Goal: Task Accomplishment & Management: Manage account settings

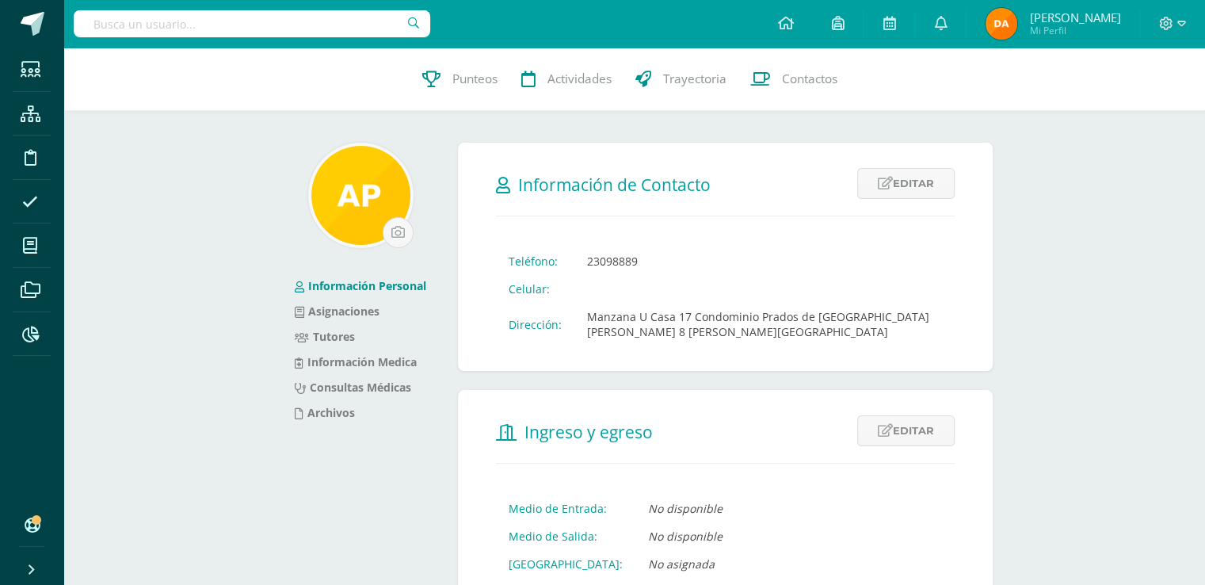
click at [335, 26] on input "text" at bounding box center [252, 23] width 356 height 27
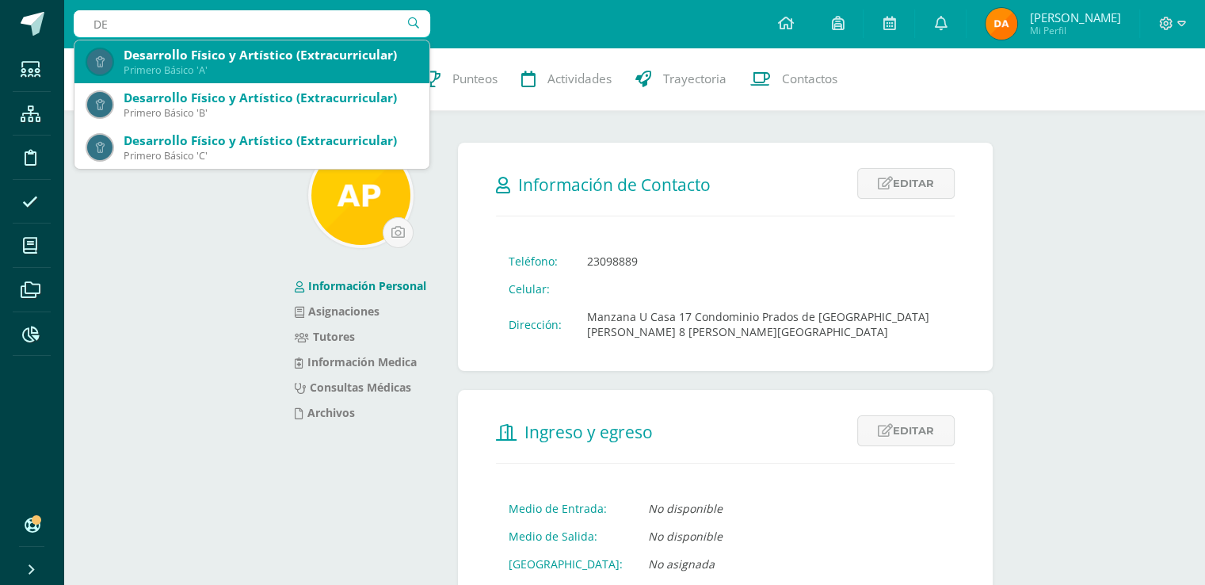
type input "D"
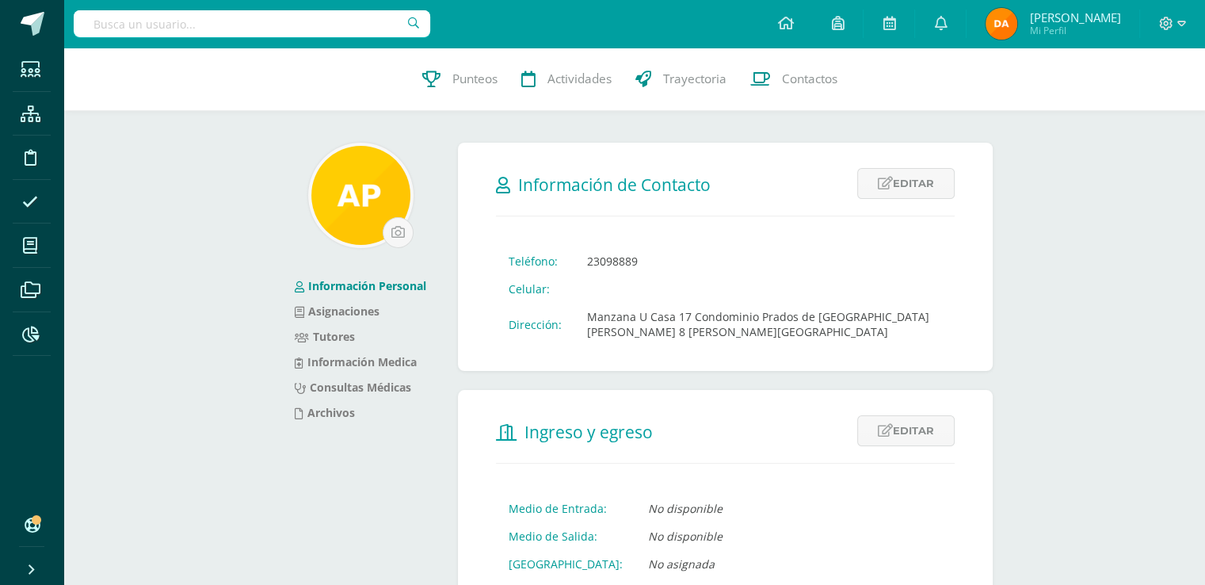
click at [279, 26] on input "text" at bounding box center [252, 23] width 356 height 27
click at [22, 337] on icon at bounding box center [30, 334] width 17 height 16
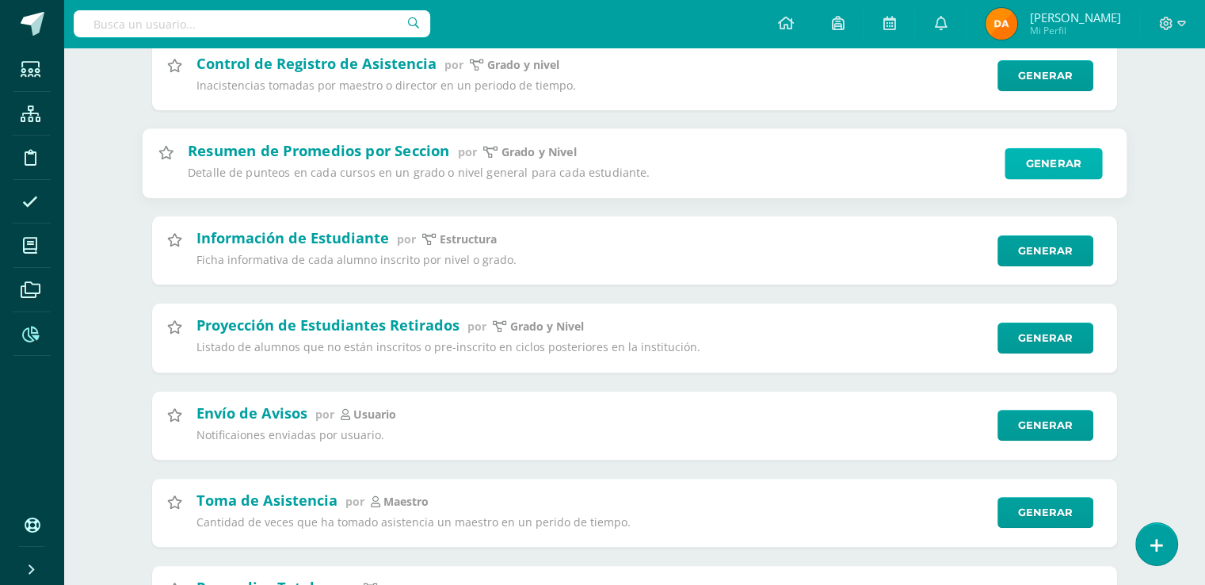
click at [1071, 161] on link "Generar" at bounding box center [1052, 163] width 97 height 32
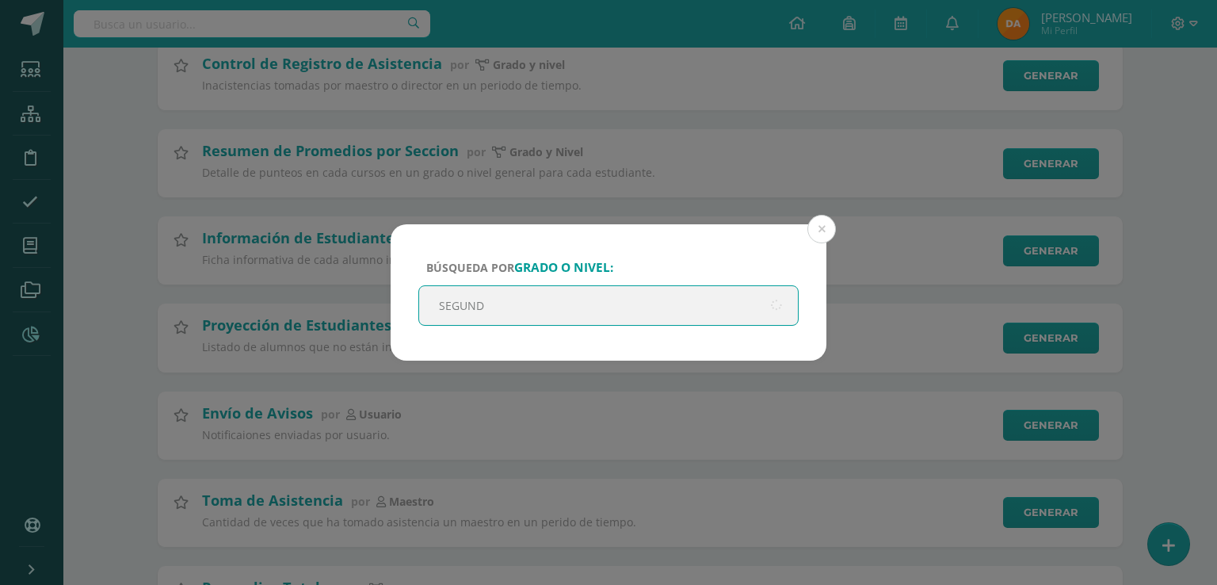
type input "SEGUNDO"
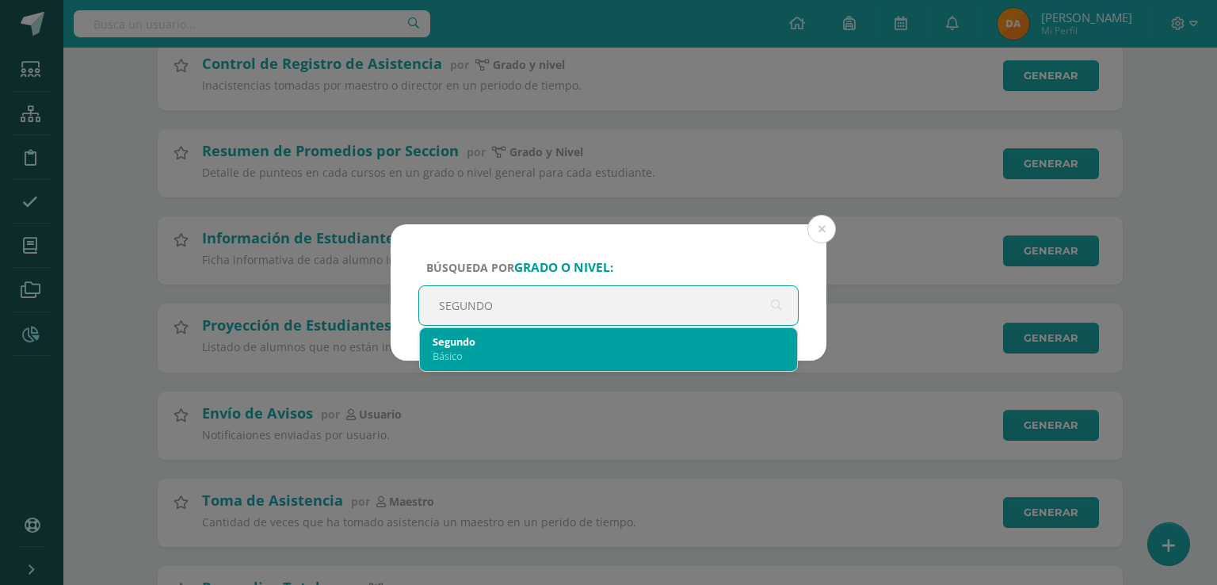
click at [645, 348] on div "Básico" at bounding box center [608, 355] width 352 height 14
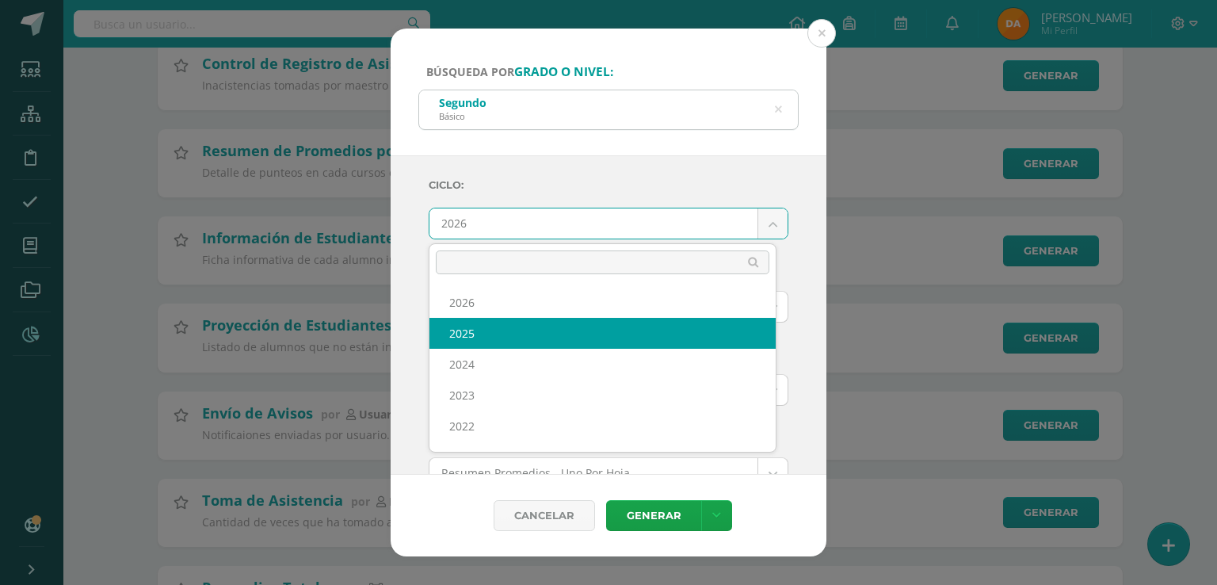
select select "7"
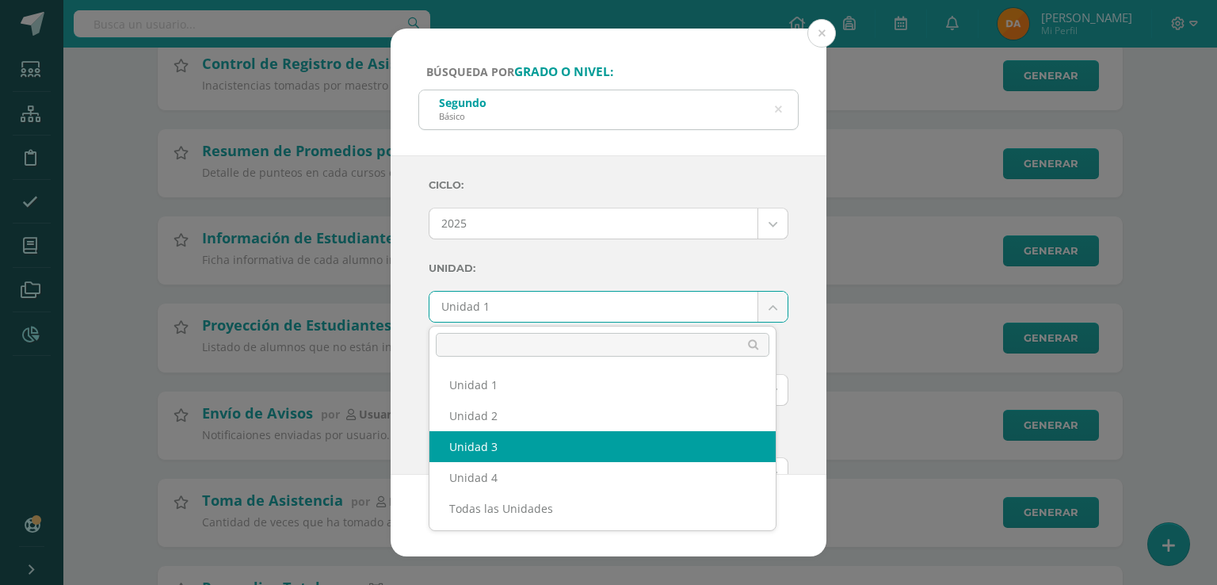
select select "Unidad 3"
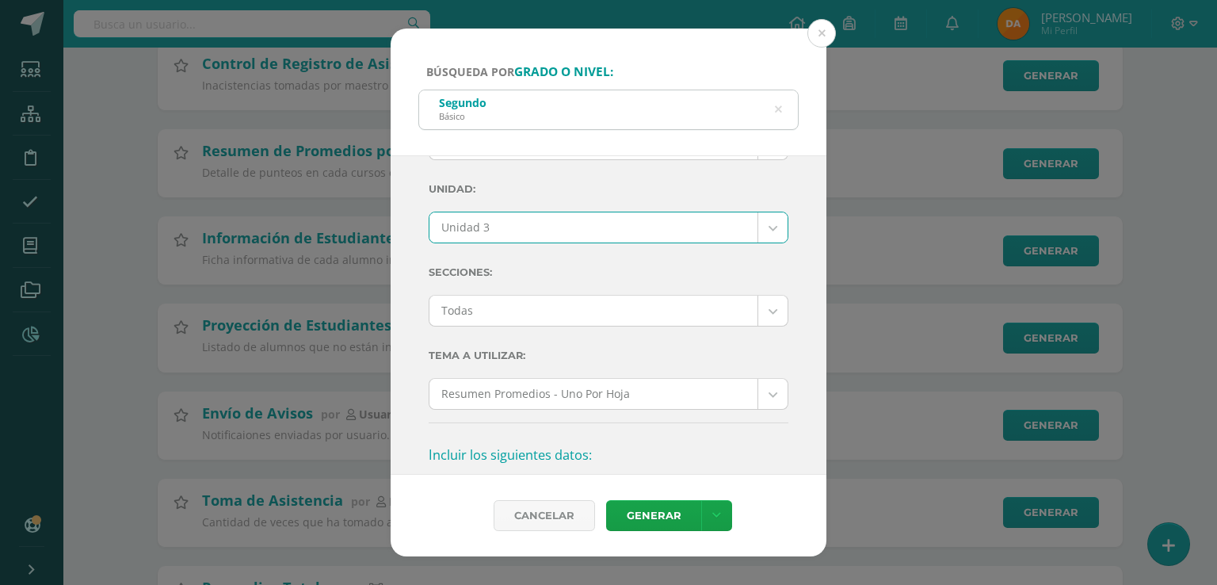
scroll to position [158, 0]
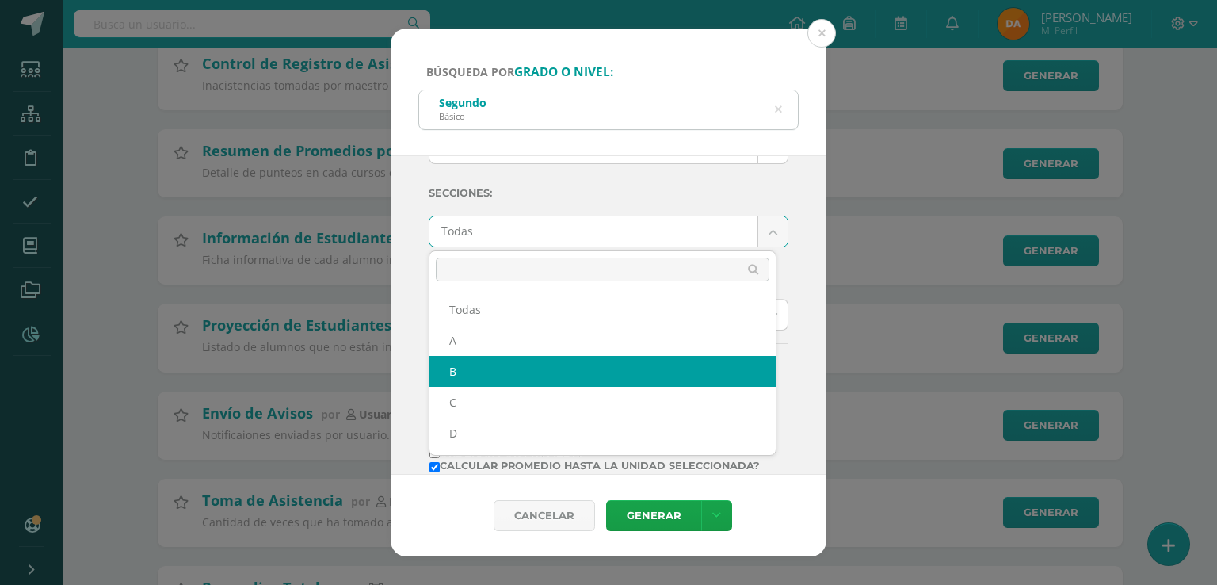
select select "B"
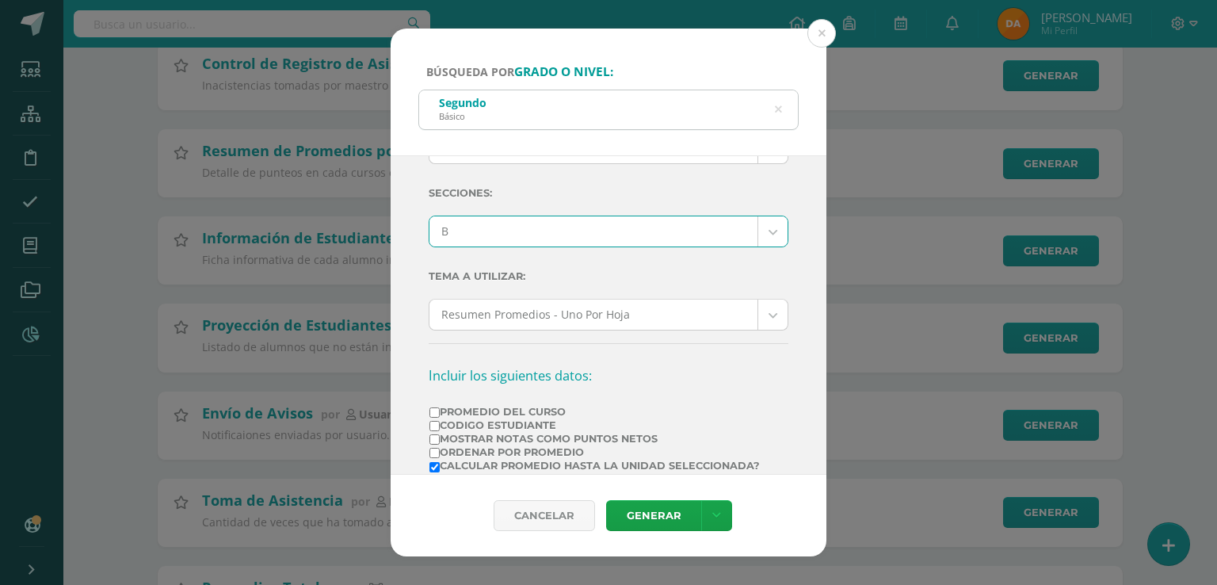
scroll to position [317, 0]
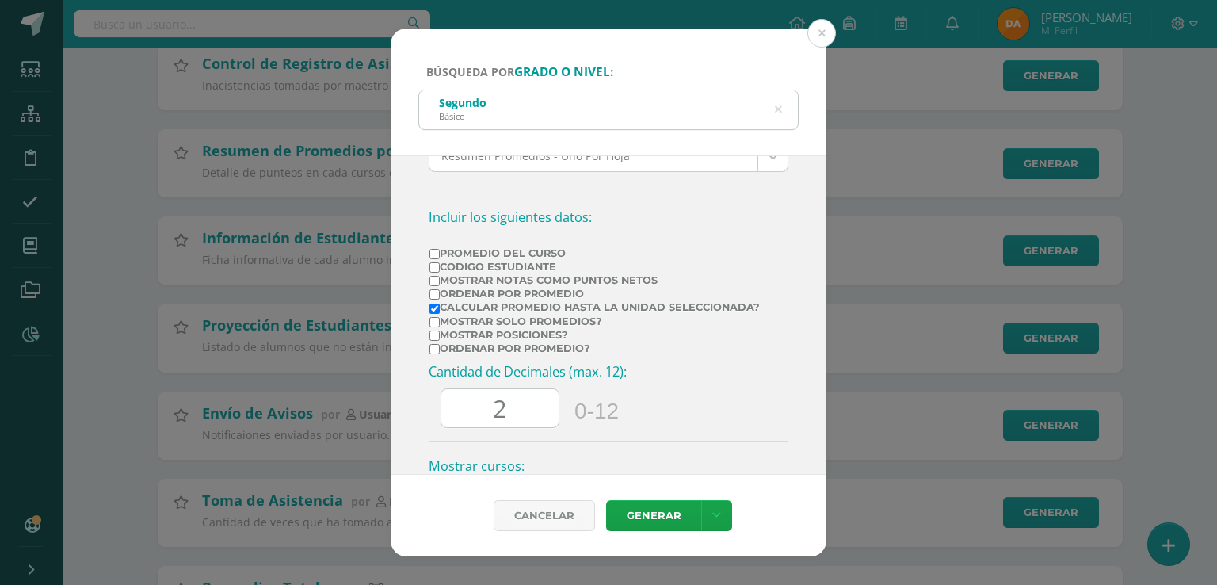
click at [626, 280] on label "Mostrar Notas Como Puntos Netos" at bounding box center [594, 280] width 330 height 12
click at [440, 280] on input "Mostrar Notas Como Puntos Netos" at bounding box center [434, 281] width 10 height 10
checkbox input "true"
click at [659, 303] on label "Calcular promedio hasta la unidad seleccionada?" at bounding box center [594, 307] width 330 height 12
click at [440, 303] on input "Calcular promedio hasta la unidad seleccionada?" at bounding box center [434, 308] width 10 height 10
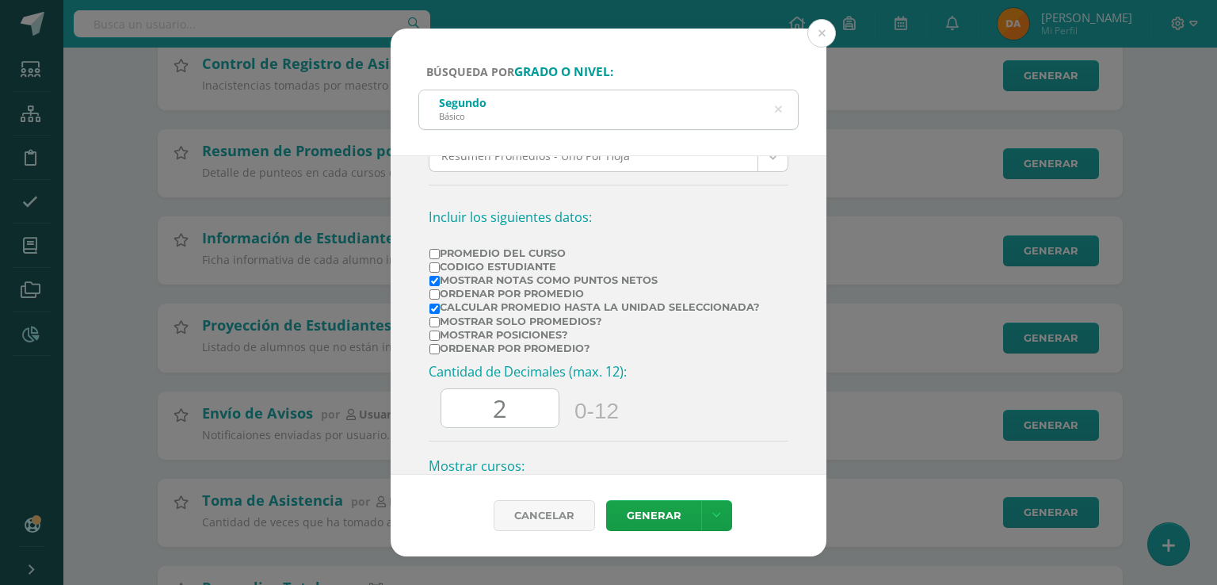
checkbox input "false"
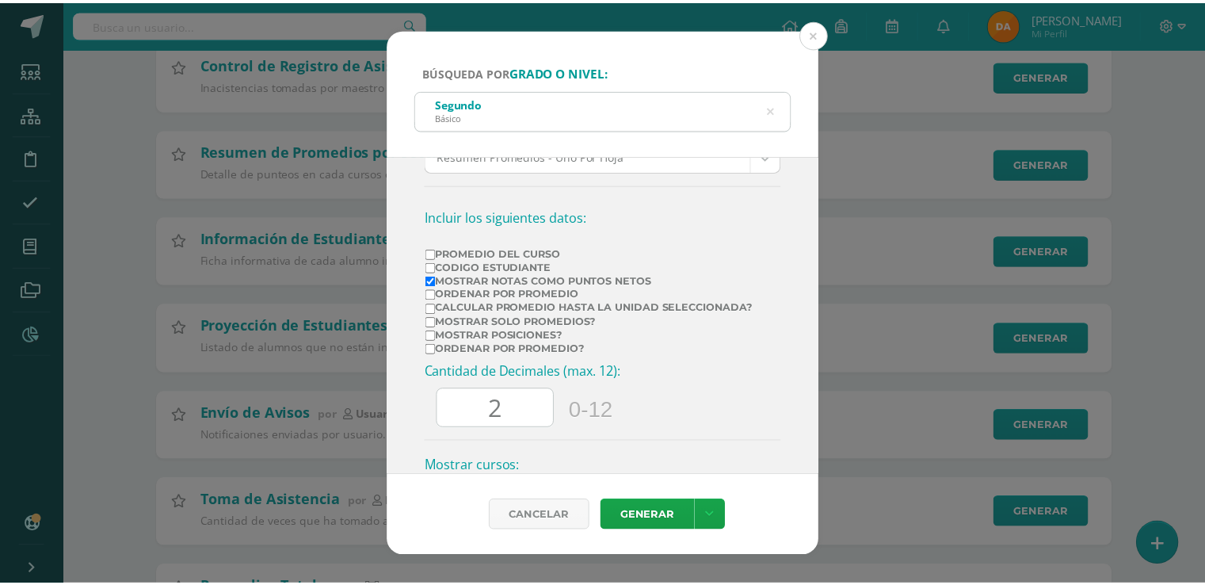
scroll to position [459, 0]
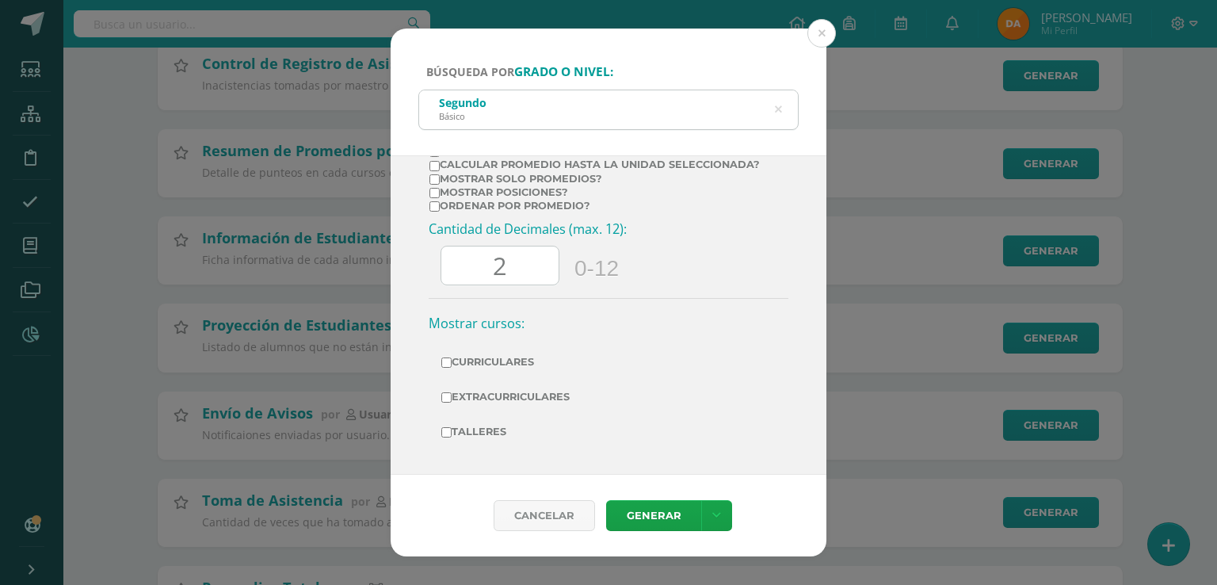
drag, startPoint x: 539, startPoint y: 358, endPoint x: 549, endPoint y: 385, distance: 28.8
click at [539, 359] on label "Curriculares" at bounding box center [608, 362] width 334 height 22
click at [451, 359] on input "Curriculares" at bounding box center [446, 362] width 10 height 10
checkbox input "true"
click at [550, 397] on label "Extracurriculares" at bounding box center [608, 397] width 334 height 22
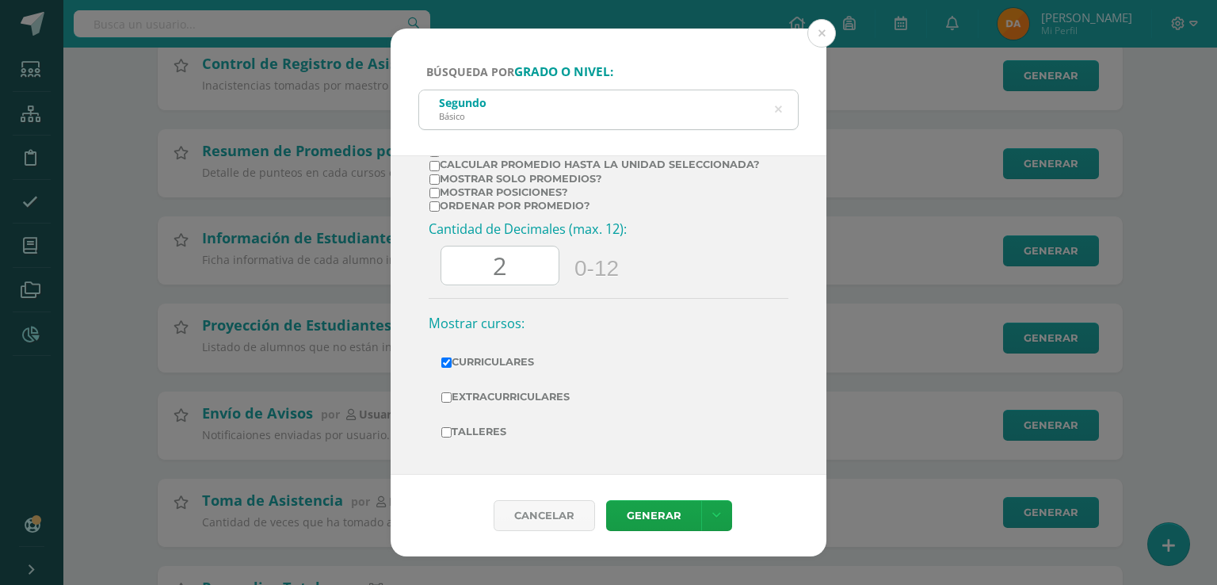
click at [451, 397] on input "Extracurriculares" at bounding box center [446, 397] width 10 height 10
checkbox input "true"
drag, startPoint x: 501, startPoint y: 423, endPoint x: 524, endPoint y: 438, distance: 27.5
click at [500, 423] on label "Talleres" at bounding box center [608, 432] width 334 height 22
click at [451, 427] on input "Talleres" at bounding box center [446, 432] width 10 height 10
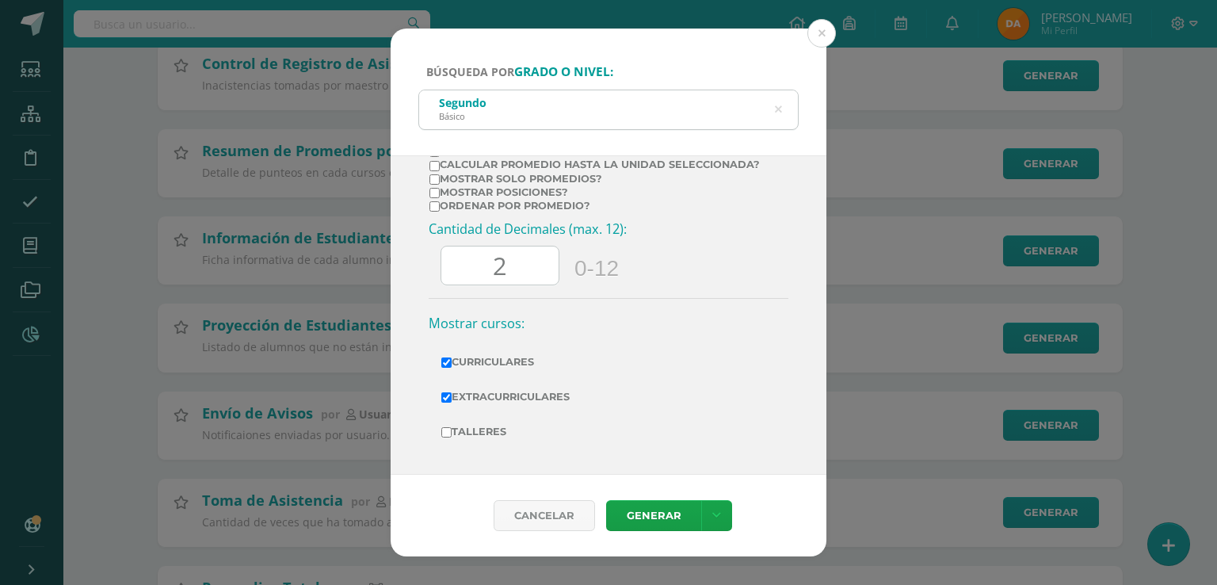
checkbox input "true"
click at [659, 519] on link "Generar" at bounding box center [653, 515] width 95 height 31
click at [817, 44] on button at bounding box center [821, 33] width 29 height 29
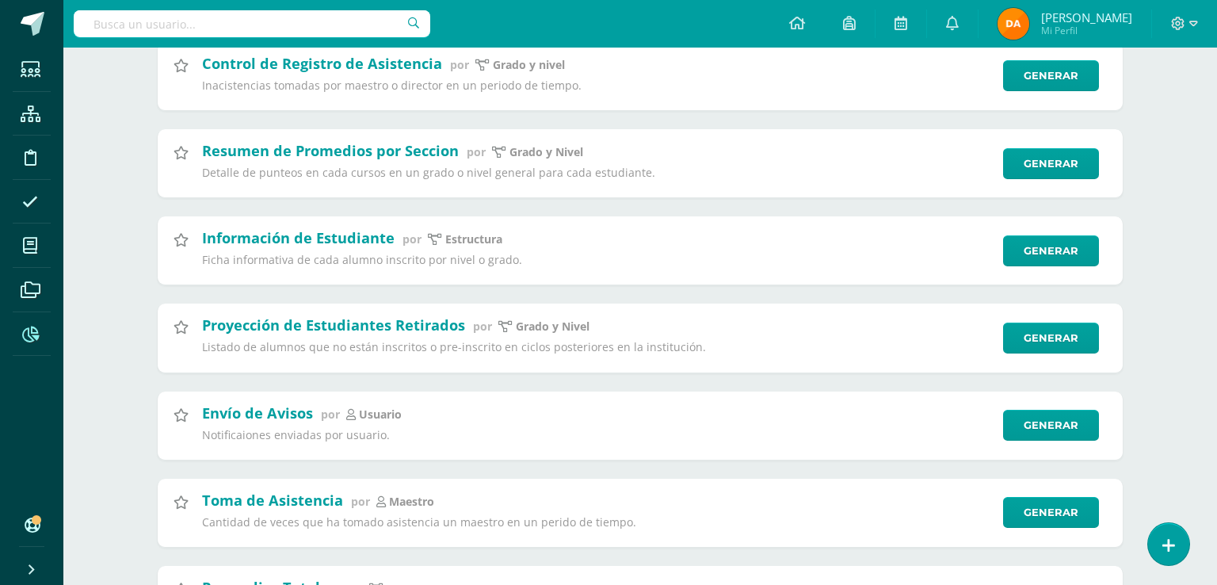
click at [194, 45] on div "Búsqueda por grado o nivel: Segundo Básico SEGUNDO Ciclo: 2025 2026 2025 2024 2…" at bounding box center [608, 292] width 1204 height 527
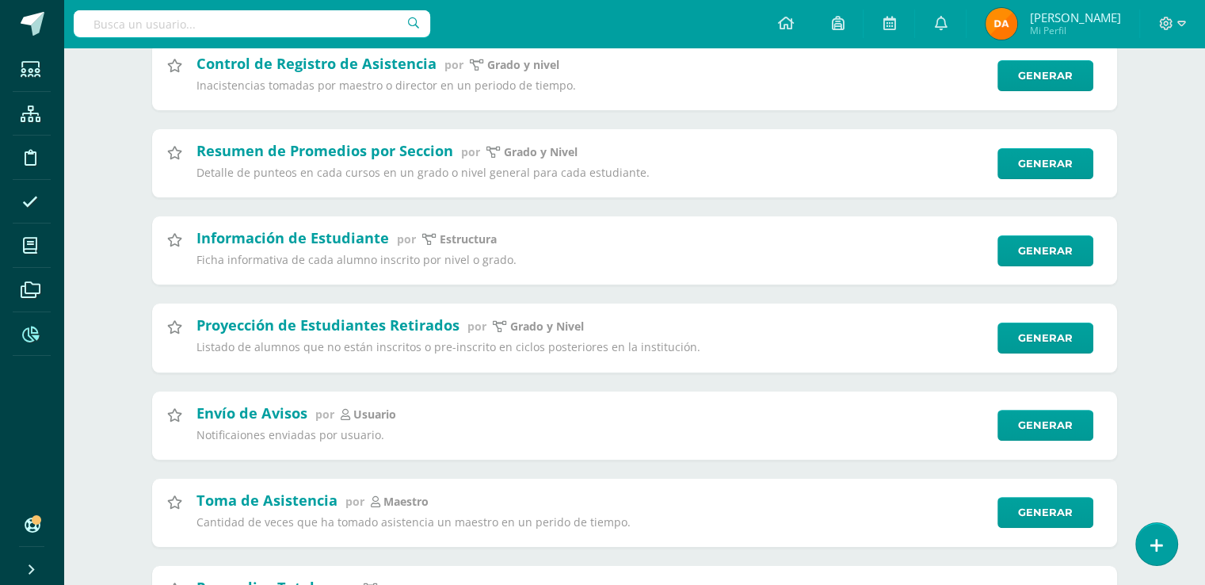
click at [193, 26] on input "text" at bounding box center [252, 23] width 356 height 27
click at [281, 25] on input "marroquin pappa" at bounding box center [252, 23] width 356 height 27
type input "marroquin pappA"
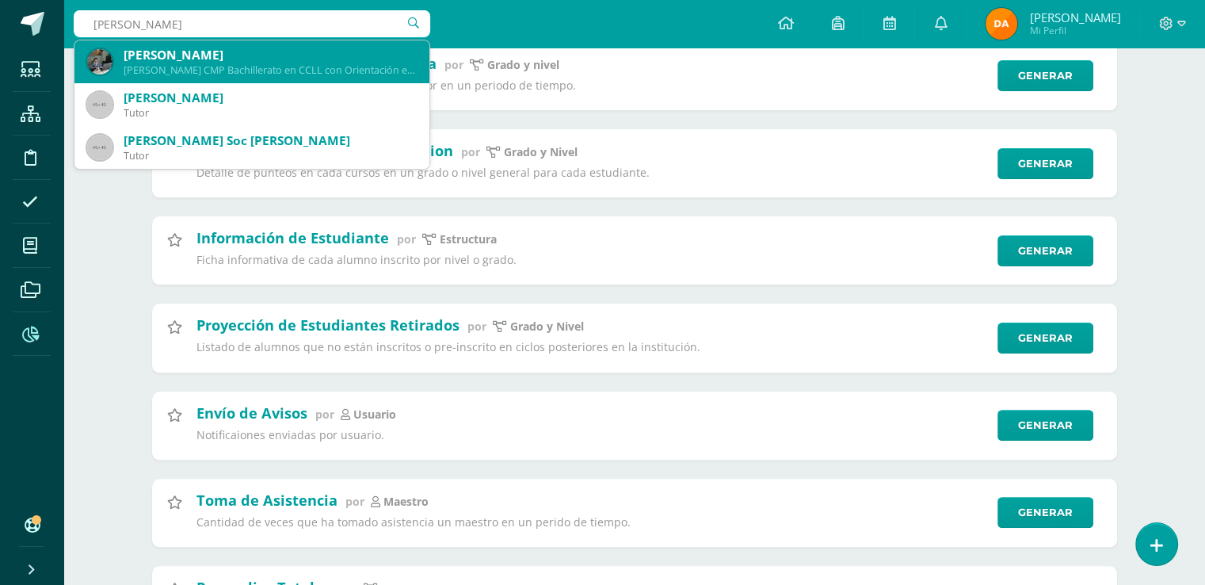
click at [275, 55] on div "Jose André Marroquín Pappa" at bounding box center [270, 55] width 293 height 17
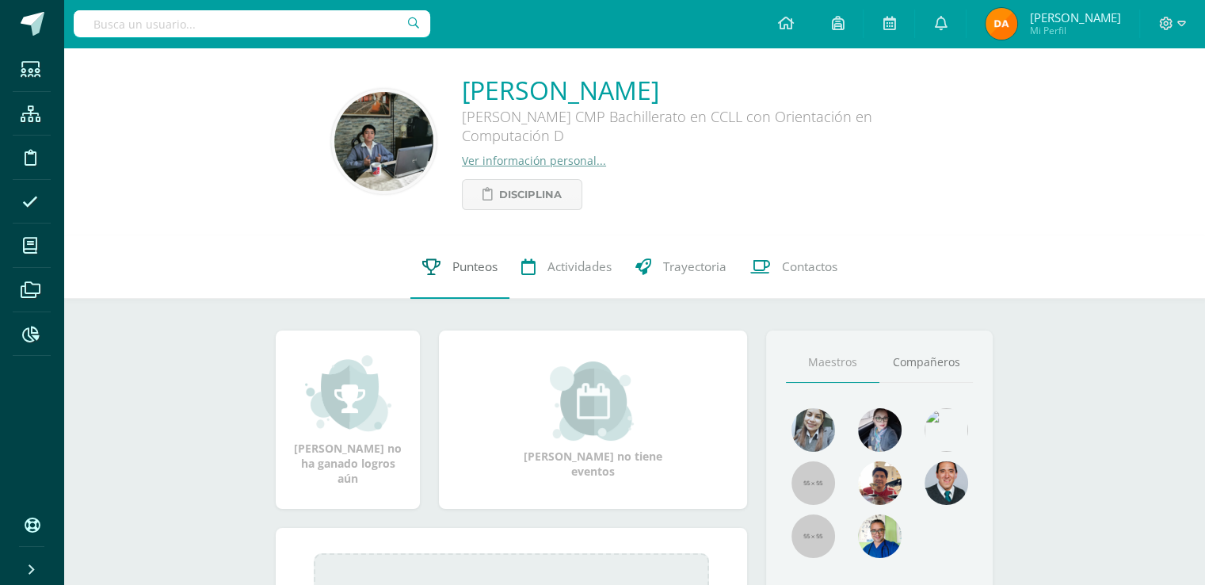
click at [428, 277] on link "Punteos" at bounding box center [459, 266] width 99 height 63
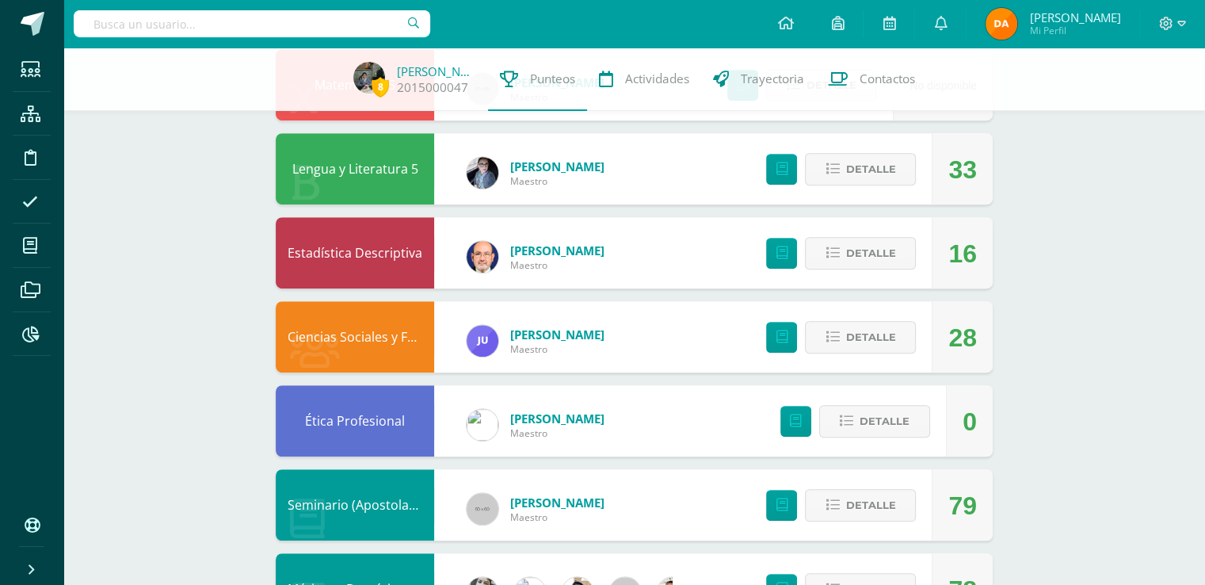
scroll to position [1109, 0]
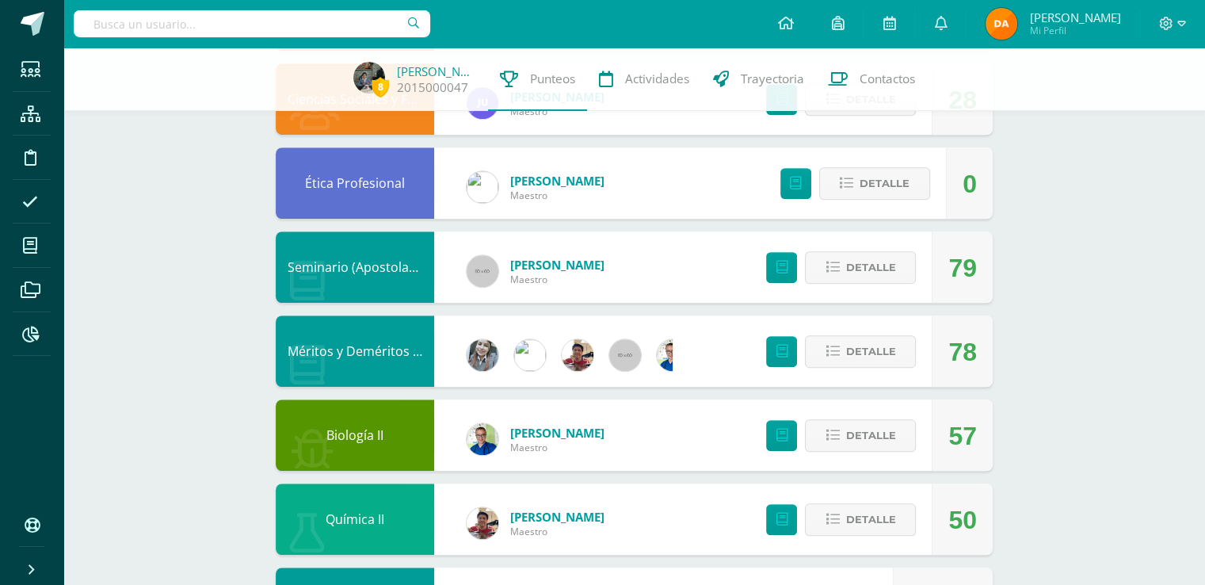
click at [342, 340] on div "Méritos y Deméritos 5to. Bach. en CCLL. "D"" at bounding box center [355, 350] width 158 height 71
click at [342, 352] on link "Méritos y Deméritos 5to. Bach. en CCLL. "D"" at bounding box center [417, 350] width 259 height 17
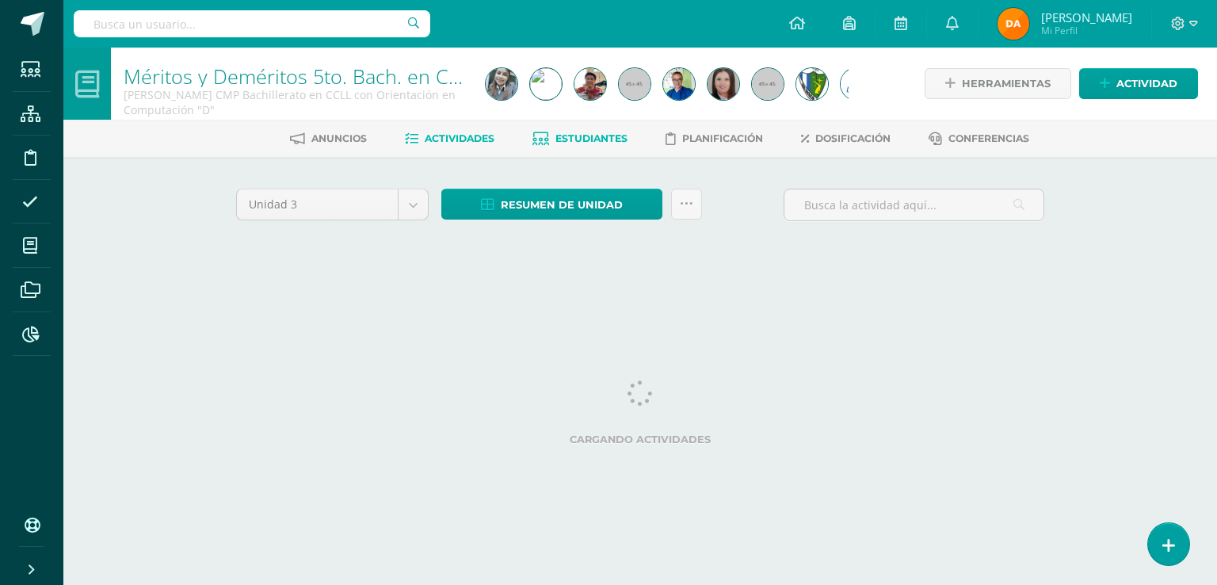
click at [602, 145] on link "Estudiantes" at bounding box center [579, 138] width 95 height 25
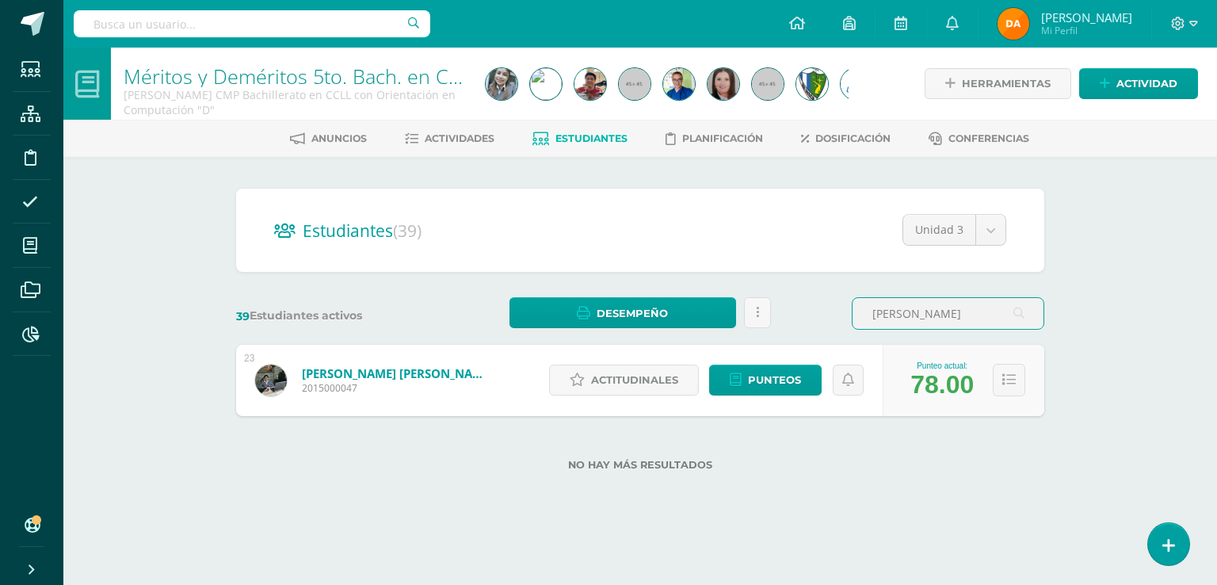
type input "[PERSON_NAME]"
click at [1025, 376] on div "Punteo actual: 78.00" at bounding box center [963, 380] width 162 height 71
click at [1013, 377] on icon at bounding box center [1008, 379] width 13 height 13
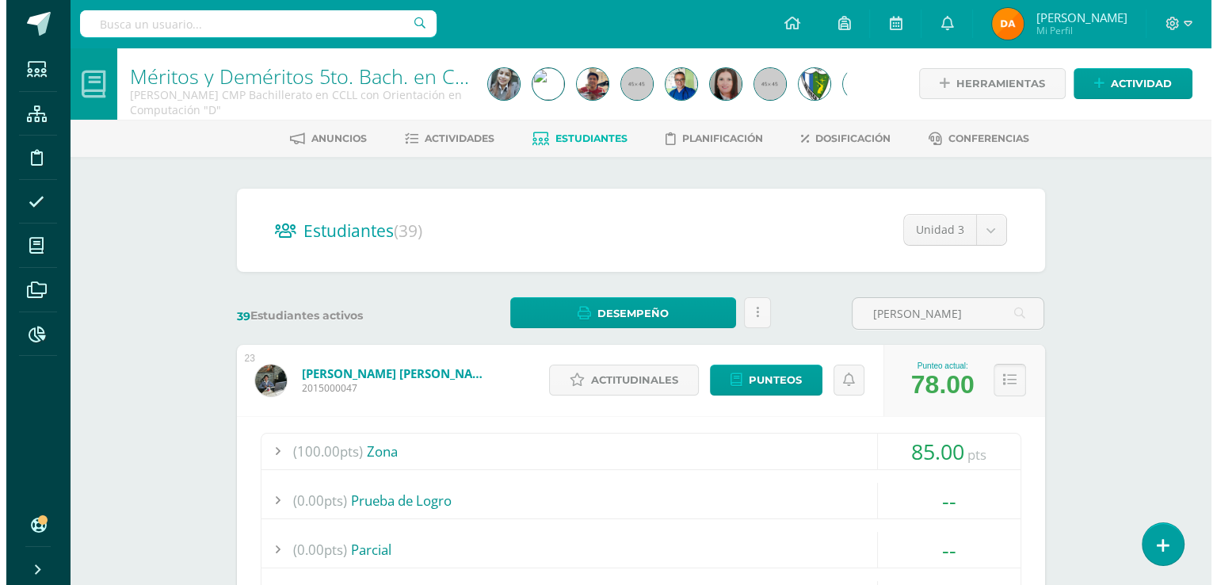
scroll to position [554, 0]
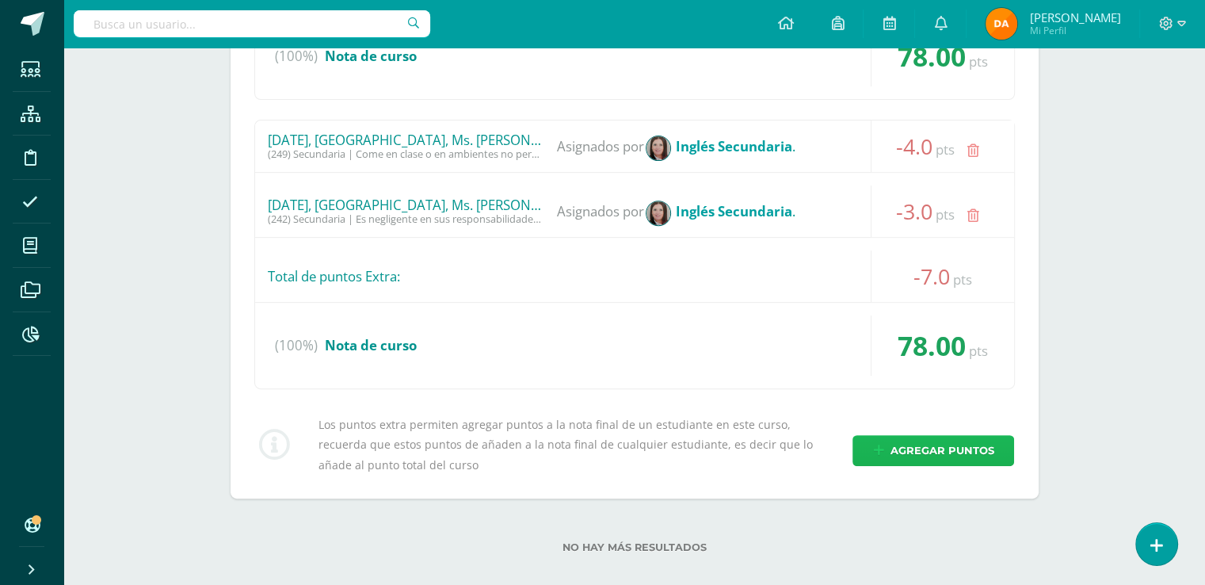
click at [935, 438] on span "Agregar puntos" at bounding box center [941, 450] width 104 height 29
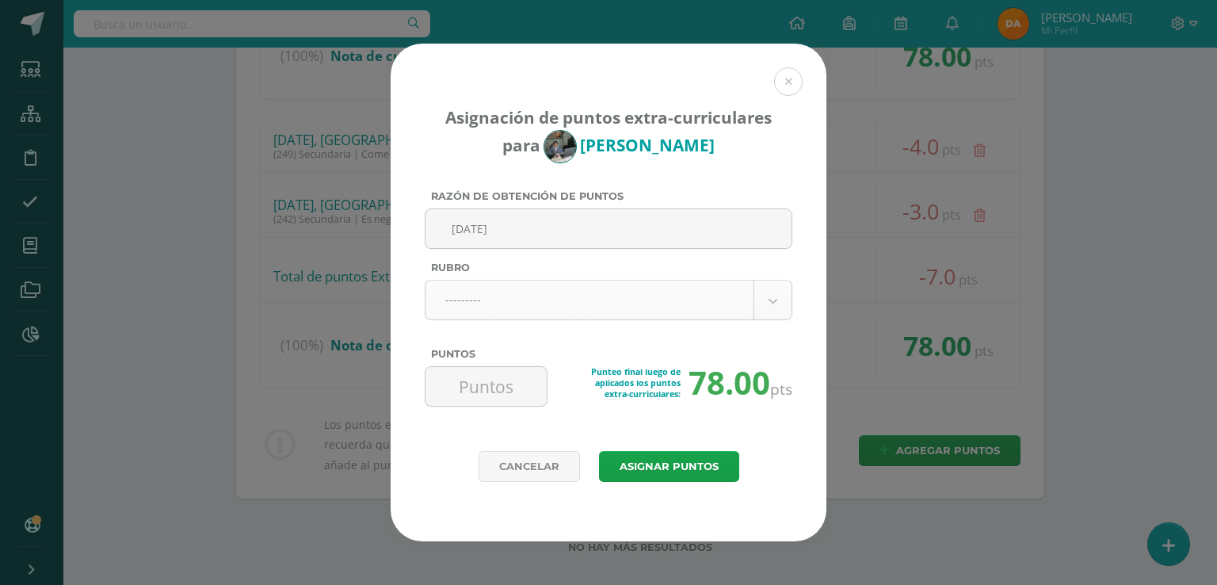
type input "[DATE]"
click at [757, 289] on body "Asignación de puntos extra-curriculares para [PERSON_NAME] Razón de obtención d…" at bounding box center [608, 25] width 1217 height 1158
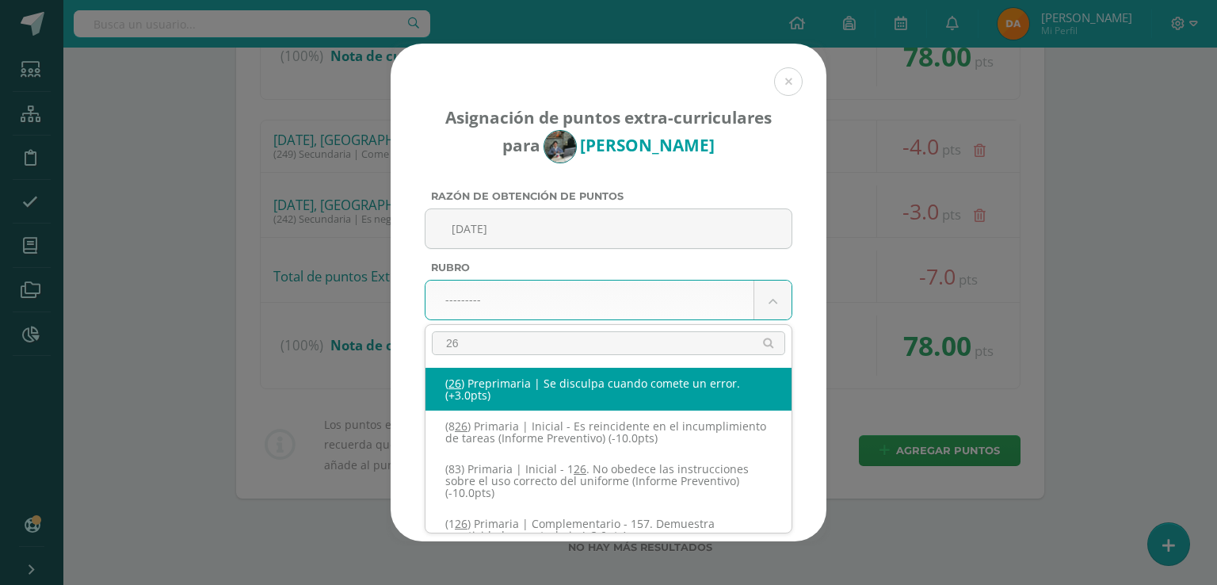
type input "269"
select select "301"
type input "-10"
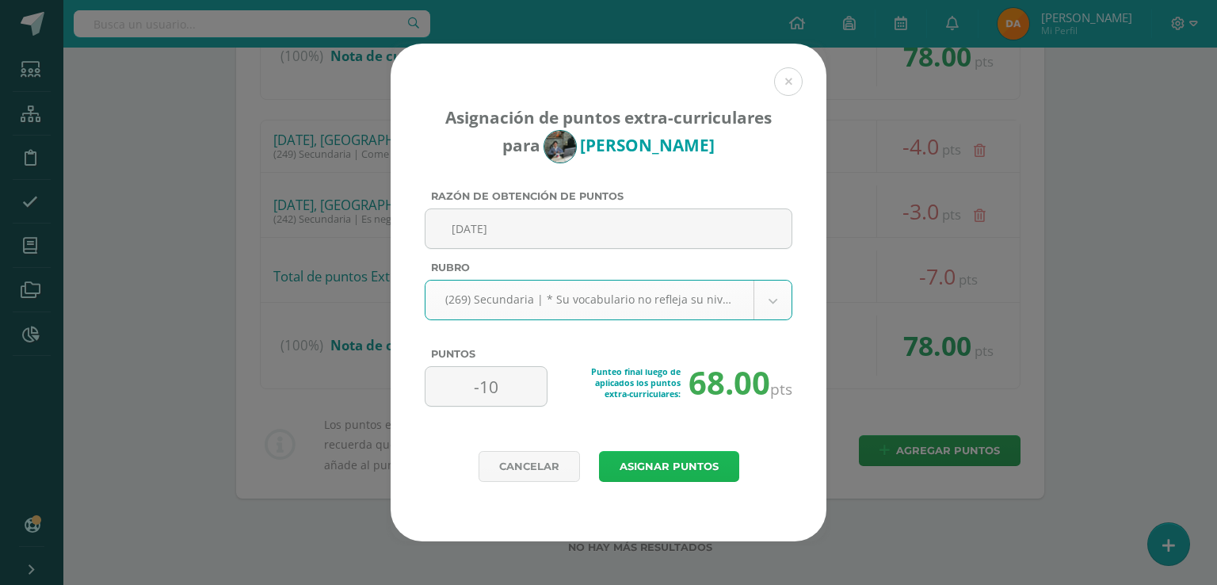
click at [652, 455] on button "Asignar puntos" at bounding box center [669, 466] width 140 height 31
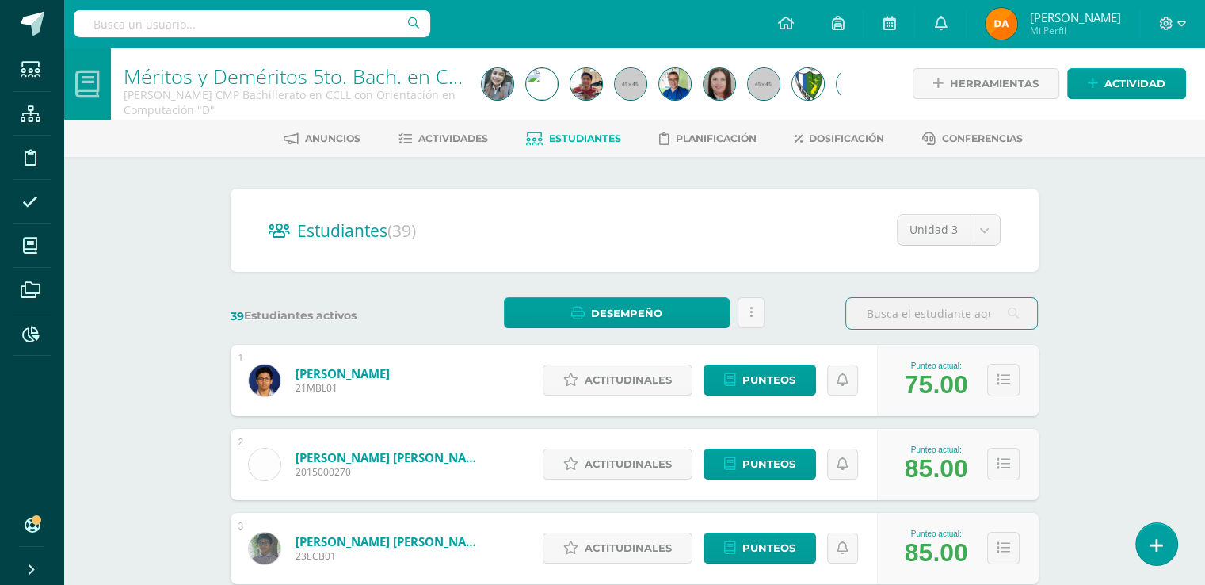
click at [120, 6] on div at bounding box center [252, 24] width 356 height 48
click at [124, 25] on input "text" at bounding box center [252, 23] width 356 height 27
click at [135, 26] on input "text" at bounding box center [252, 23] width 356 height 27
